Goal: Information Seeking & Learning: Find specific fact

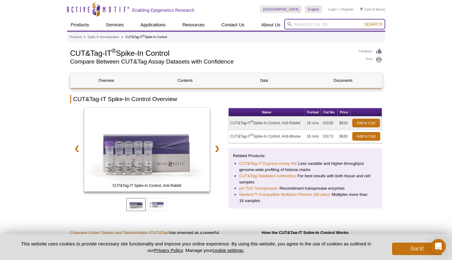
click at [323, 25] on input "search" at bounding box center [334, 24] width 101 height 11
type input "rna spike-in"
click at [373, 24] on button "Search" at bounding box center [373, 24] width 22 height 6
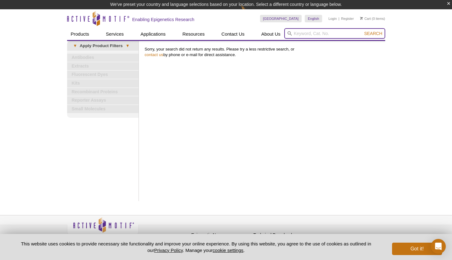
click at [305, 34] on input "search" at bounding box center [334, 33] width 101 height 11
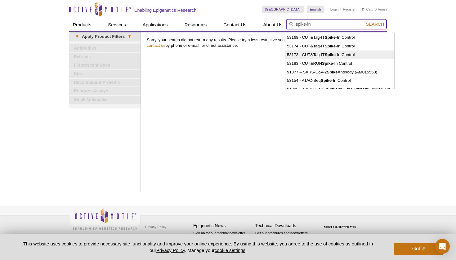
type input "spike-in"
click at [376, 24] on button "Search" at bounding box center [375, 24] width 22 height 6
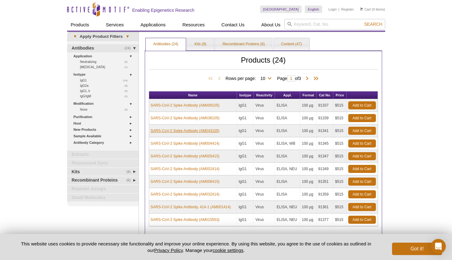
scroll to position [72, 0]
